Goal: Transaction & Acquisition: Book appointment/travel/reservation

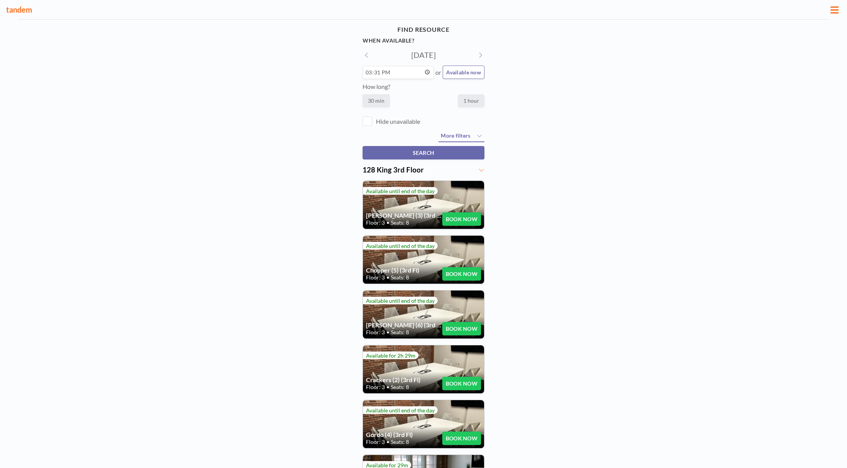
click at [483, 56] on button at bounding box center [480, 55] width 8 height 8
type input "[DATE]"
click at [369, 73] on input "15:31" at bounding box center [424, 72] width 122 height 13
type input "14:00"
click at [471, 100] on label "1 hour" at bounding box center [471, 100] width 26 height 13
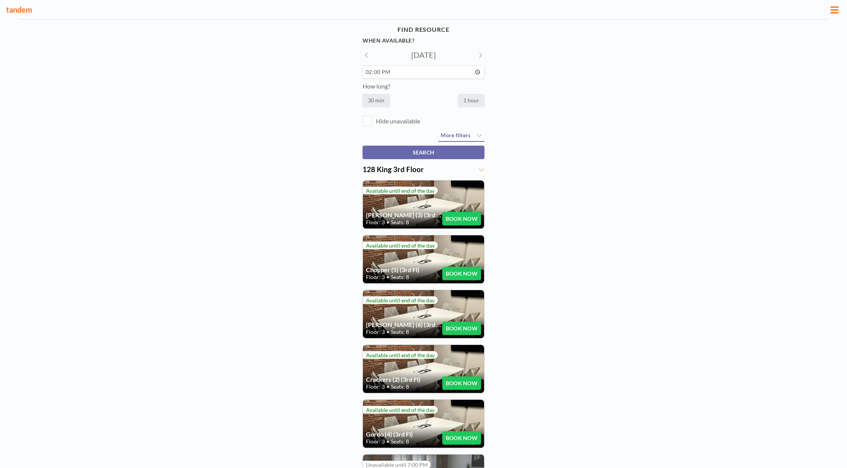
radio input "true"
click at [471, 271] on button "BOOK NOW" at bounding box center [461, 273] width 39 height 13
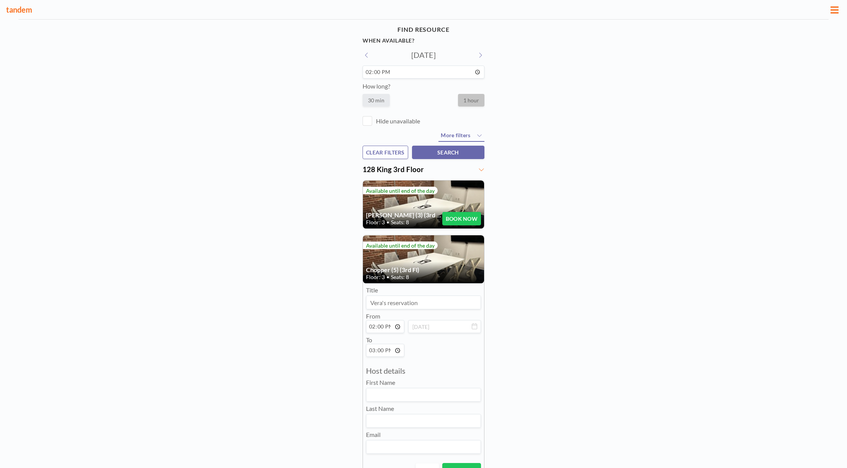
click at [388, 299] on input at bounding box center [423, 302] width 114 height 13
type input "Toi Labs Interview"
click at [386, 400] on input at bounding box center [423, 394] width 114 height 13
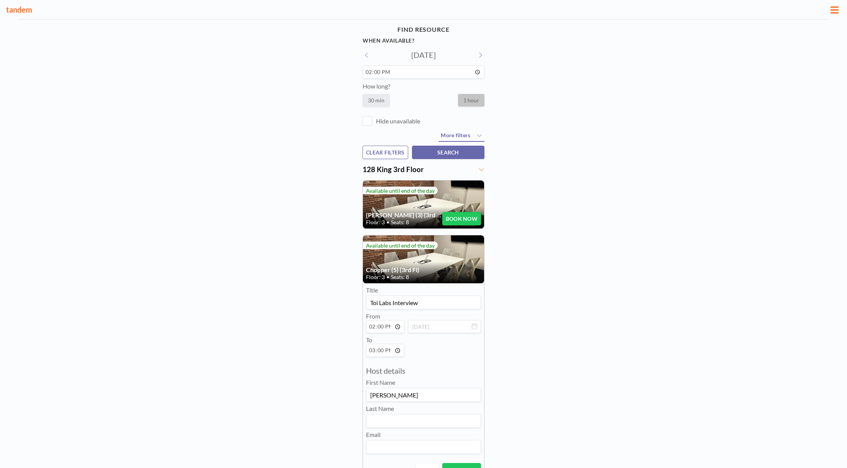
type input "[PERSON_NAME]"
type input "c"
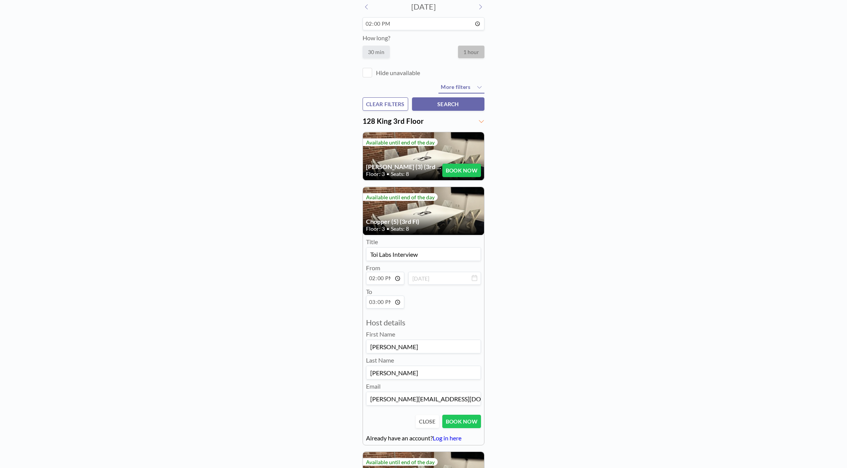
scroll to position [52, 0]
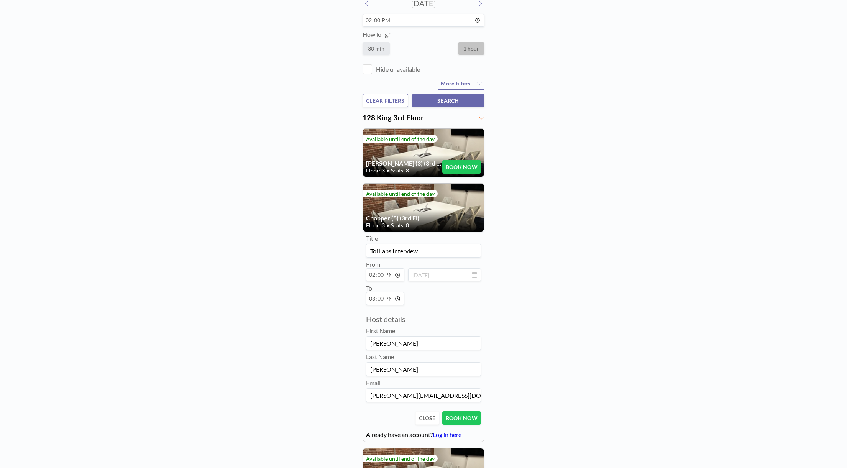
type input "[PERSON_NAME][EMAIL_ADDRESS][DOMAIN_NAME]"
click at [467, 417] on button "BOOK NOW" at bounding box center [461, 417] width 39 height 13
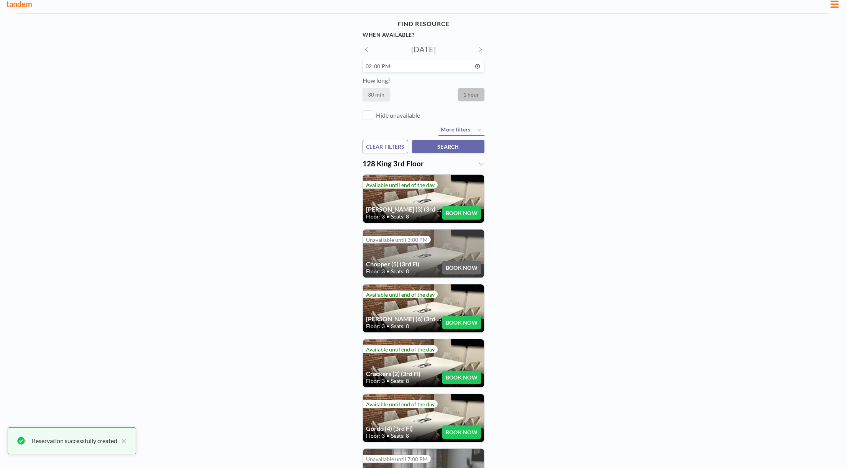
scroll to position [5, 0]
